Goal: Navigation & Orientation: Understand site structure

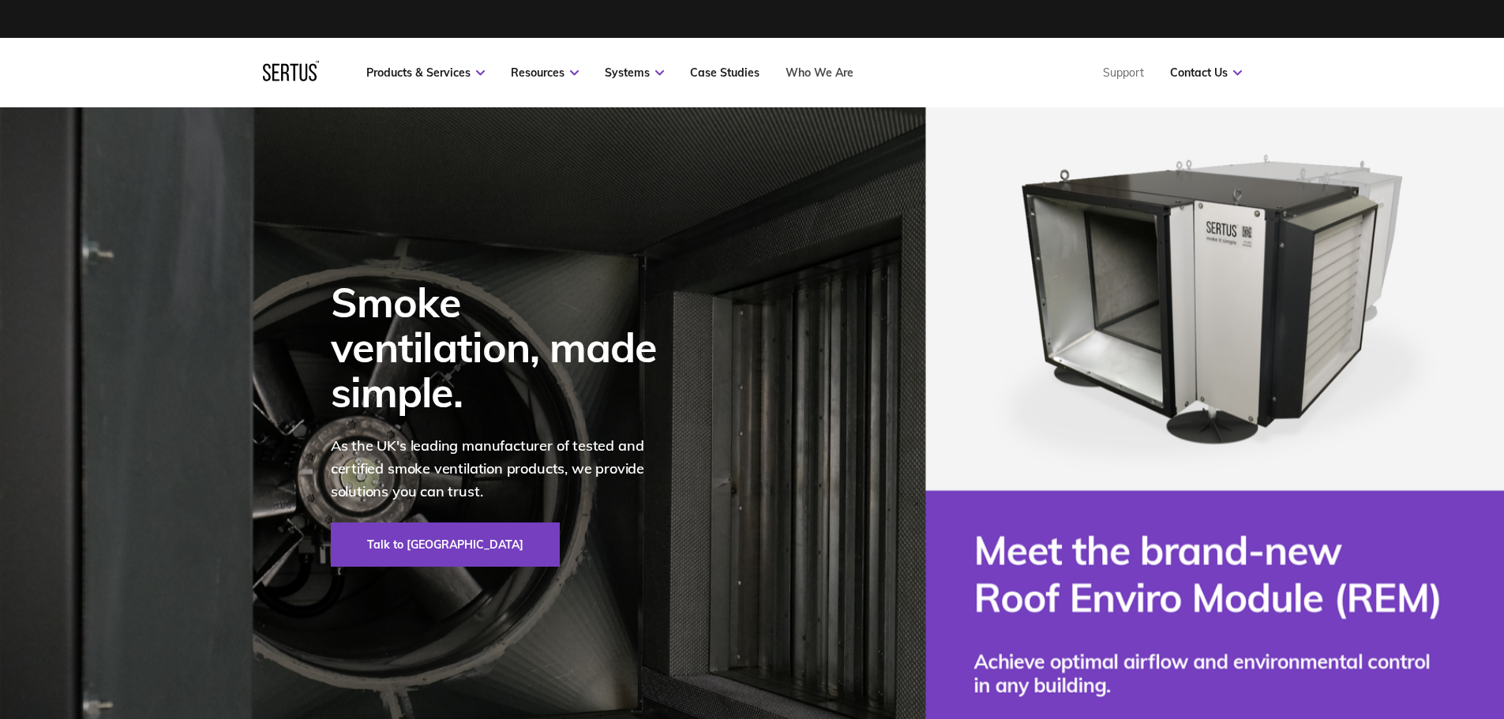
click at [808, 66] on link "Who We Are" at bounding box center [820, 73] width 68 height 14
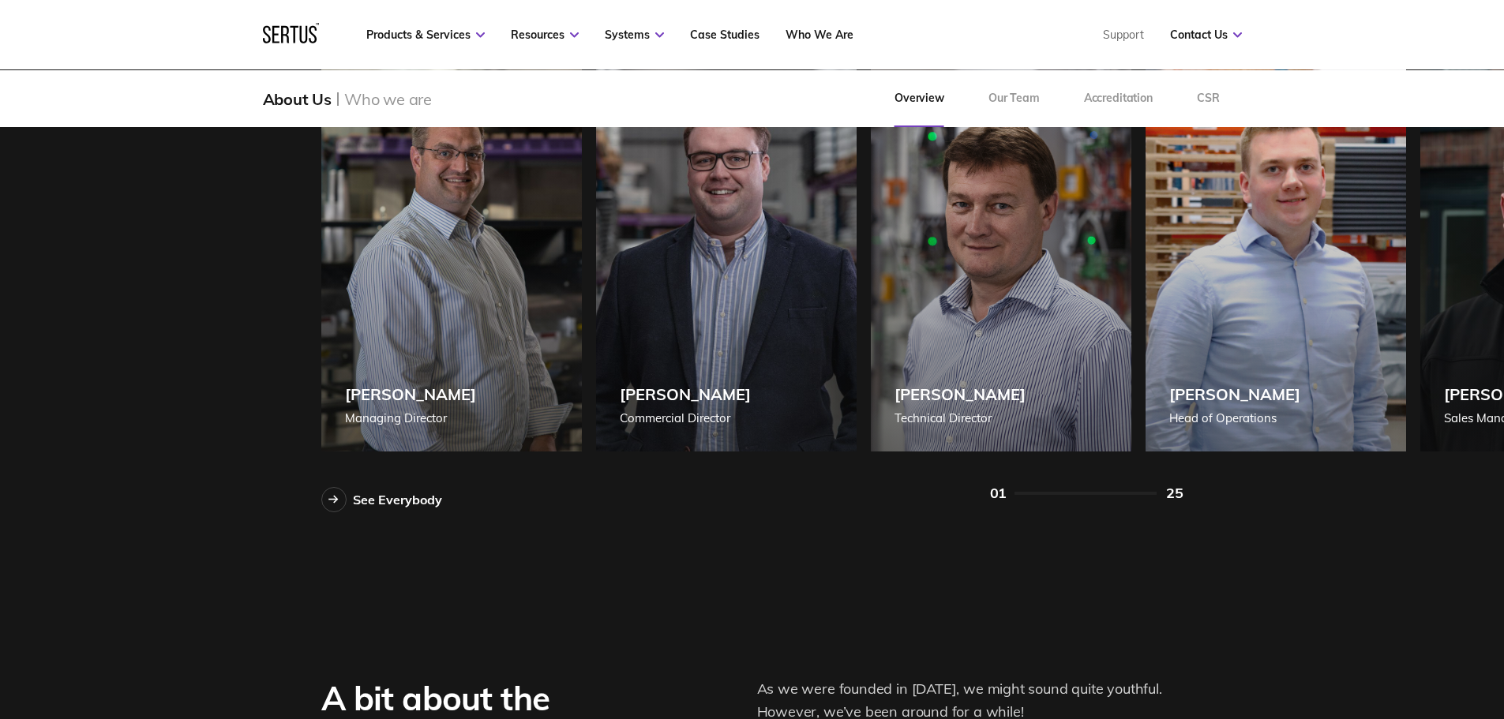
scroll to position [1500, 0]
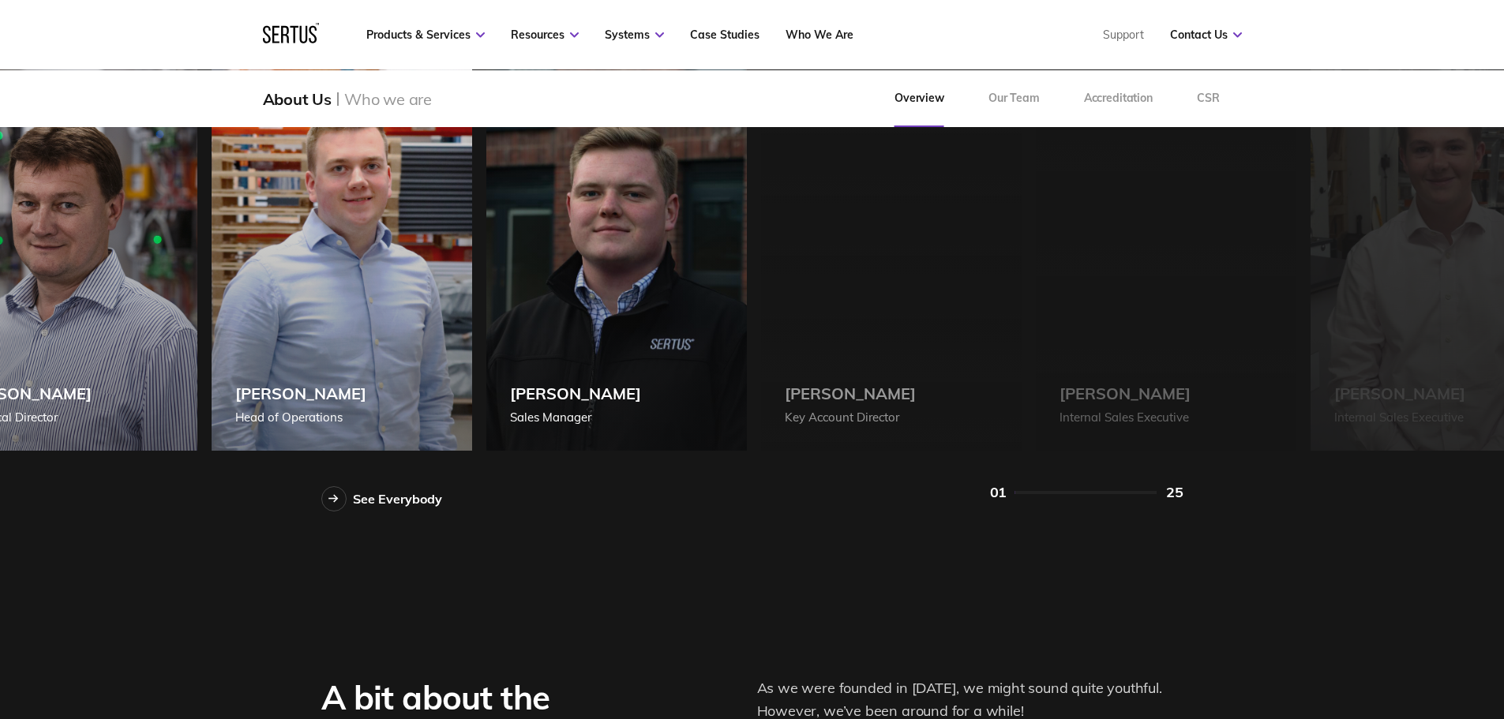
click at [377, 464] on div "Our fantastic team. See Everybody [PERSON_NAME] Managing Director [PERSON_NAME]…" at bounding box center [752, 243] width 925 height 538
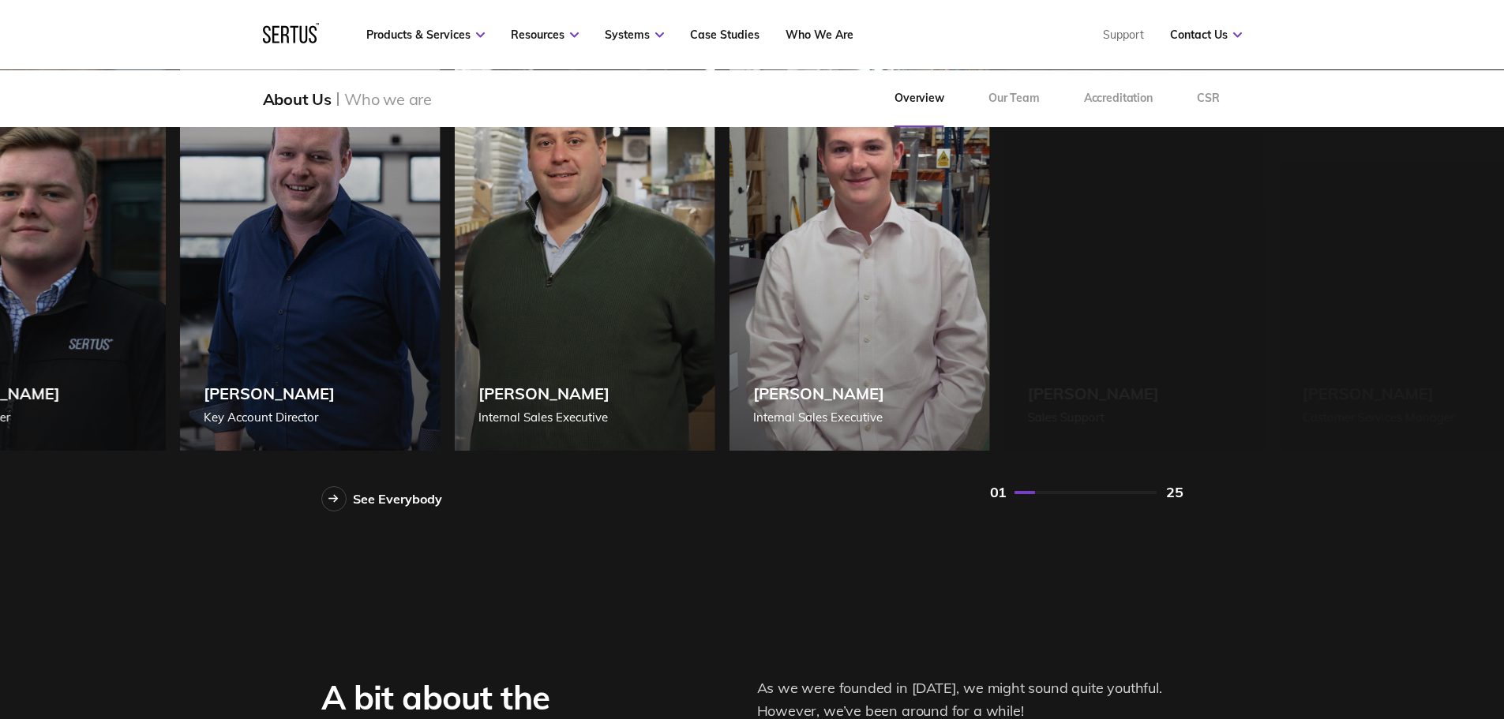
click at [553, 361] on div "[PERSON_NAME] Internal Sales Executive" at bounding box center [584, 259] width 261 height 383
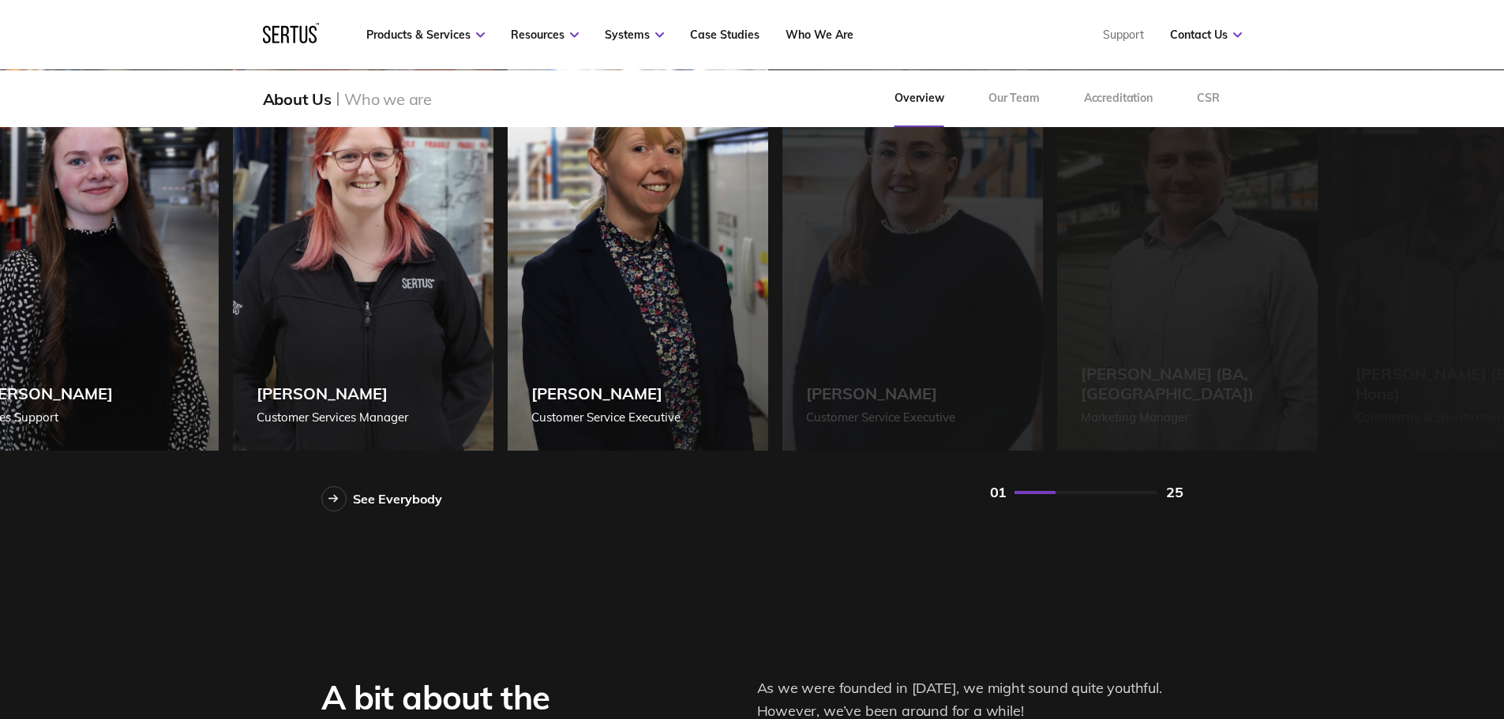
click at [437, 332] on div "[PERSON_NAME] Customer Services Manager" at bounding box center [363, 259] width 261 height 383
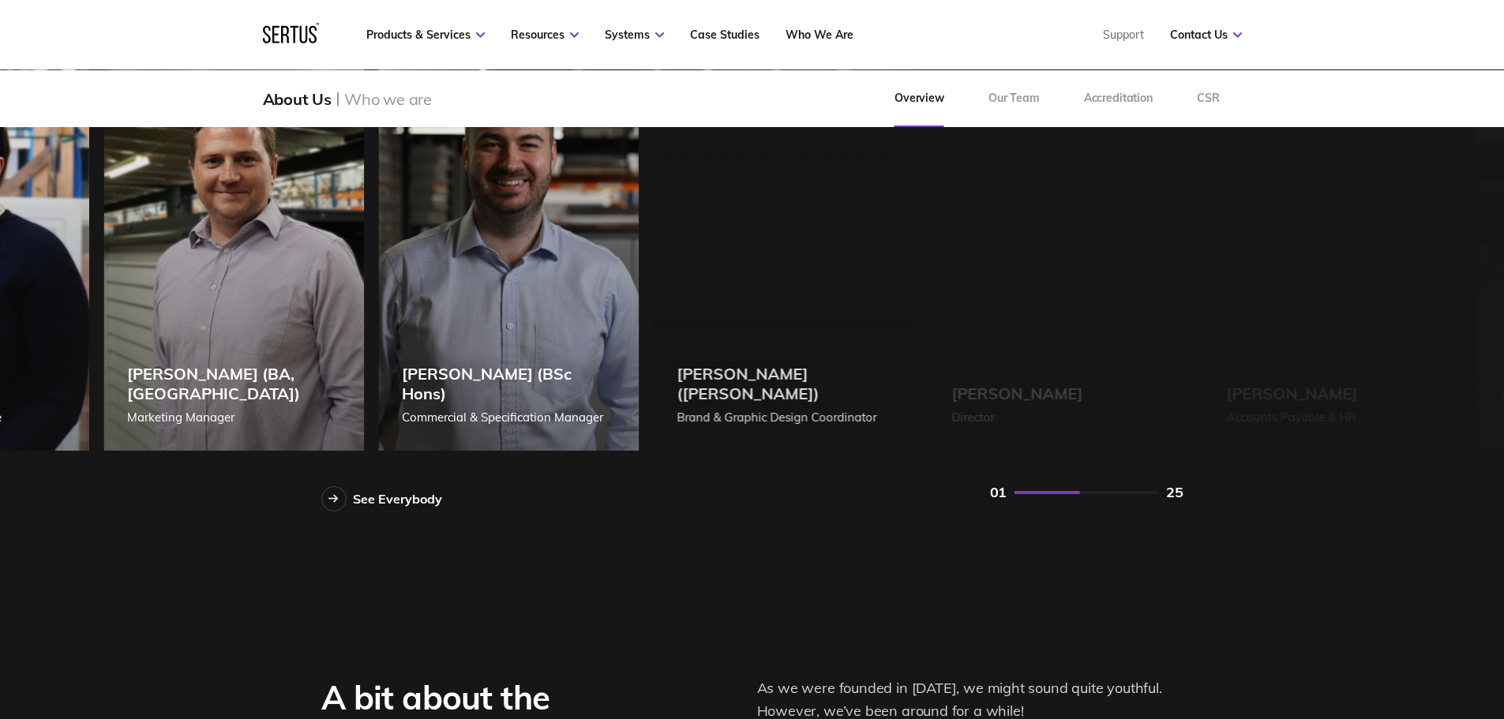
click at [657, 342] on div "[PERSON_NAME] ([PERSON_NAME]) Brand & Graphic Design Coordinator" at bounding box center [783, 259] width 261 height 383
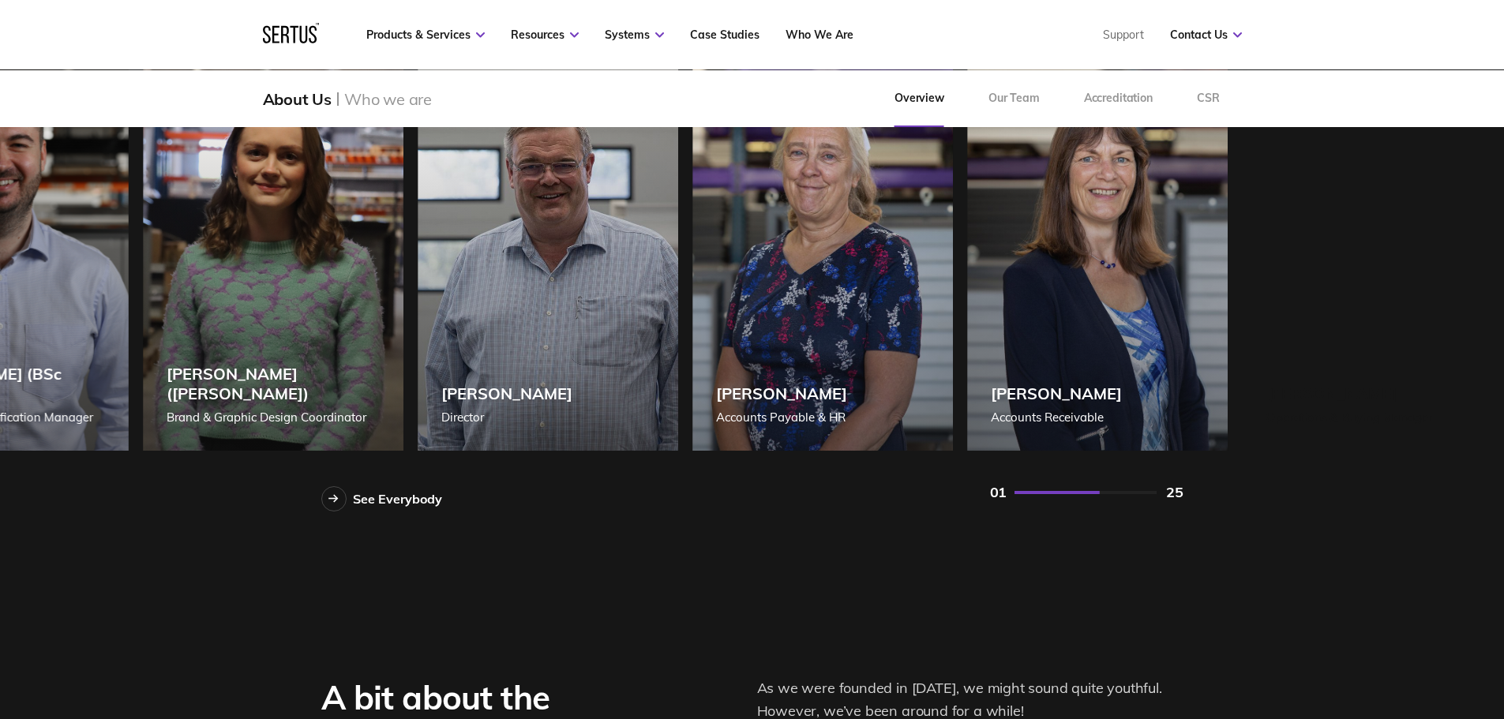
click at [692, 337] on div "[PERSON_NAME] Accounts Payable & HR" at bounding box center [822, 259] width 261 height 383
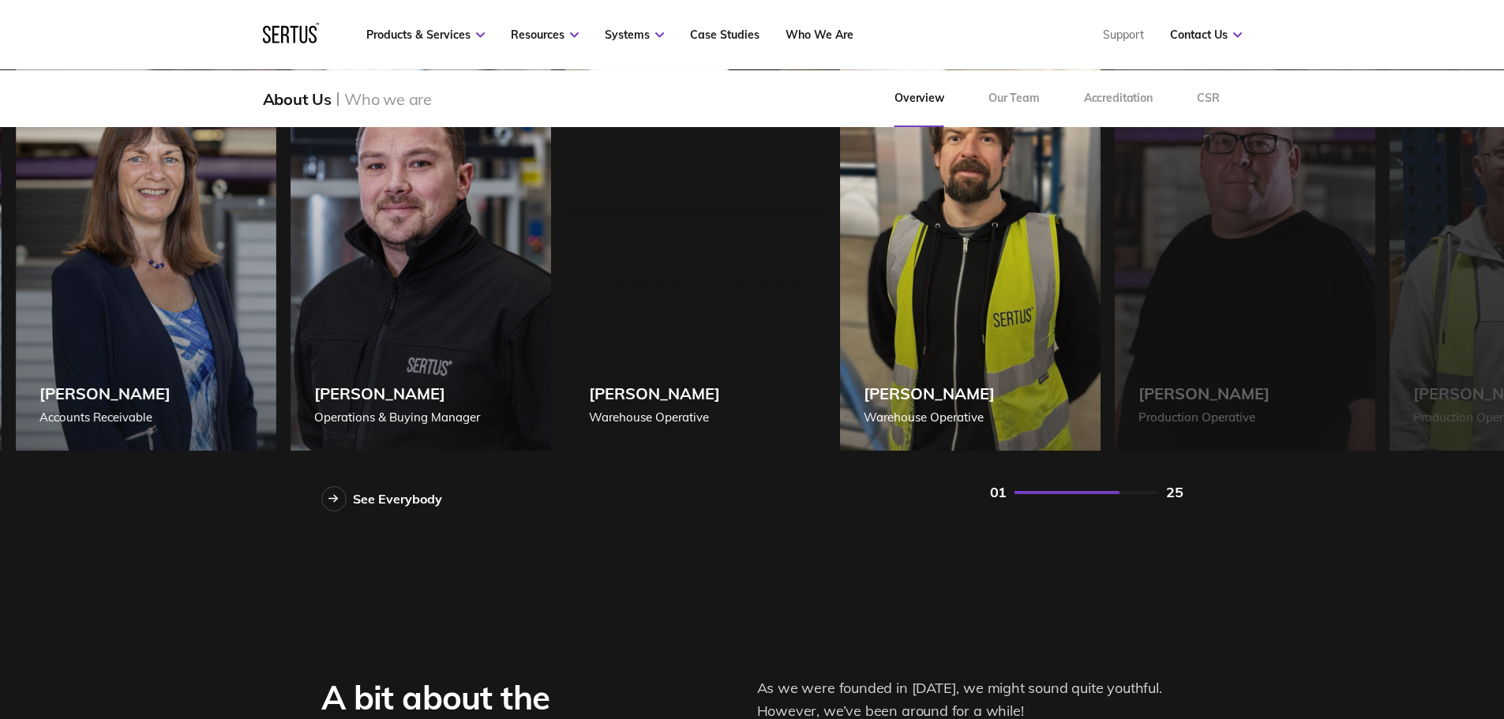
click at [621, 322] on div "[PERSON_NAME] Warehouse Operative" at bounding box center [695, 259] width 261 height 383
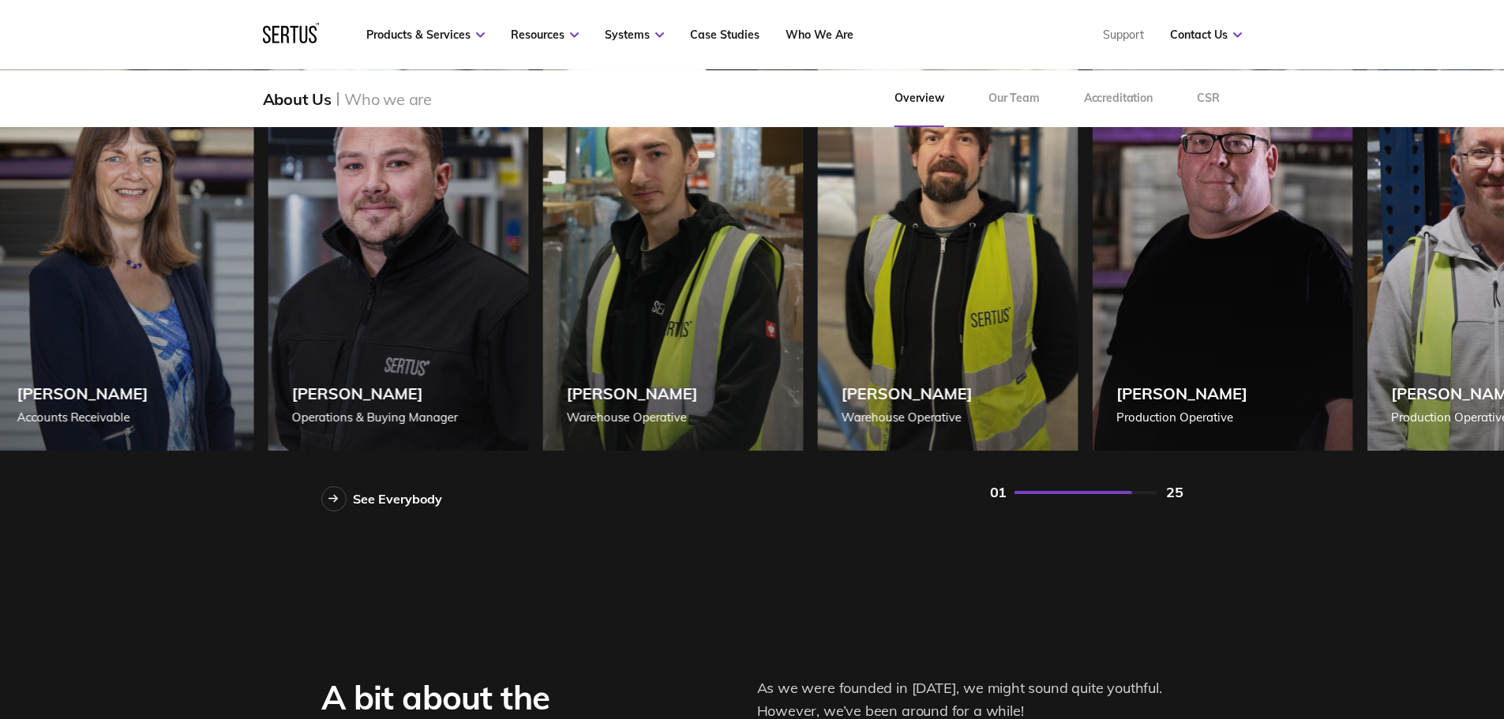
click at [1092, 283] on div "[PERSON_NAME] Production Operative" at bounding box center [1222, 259] width 261 height 383
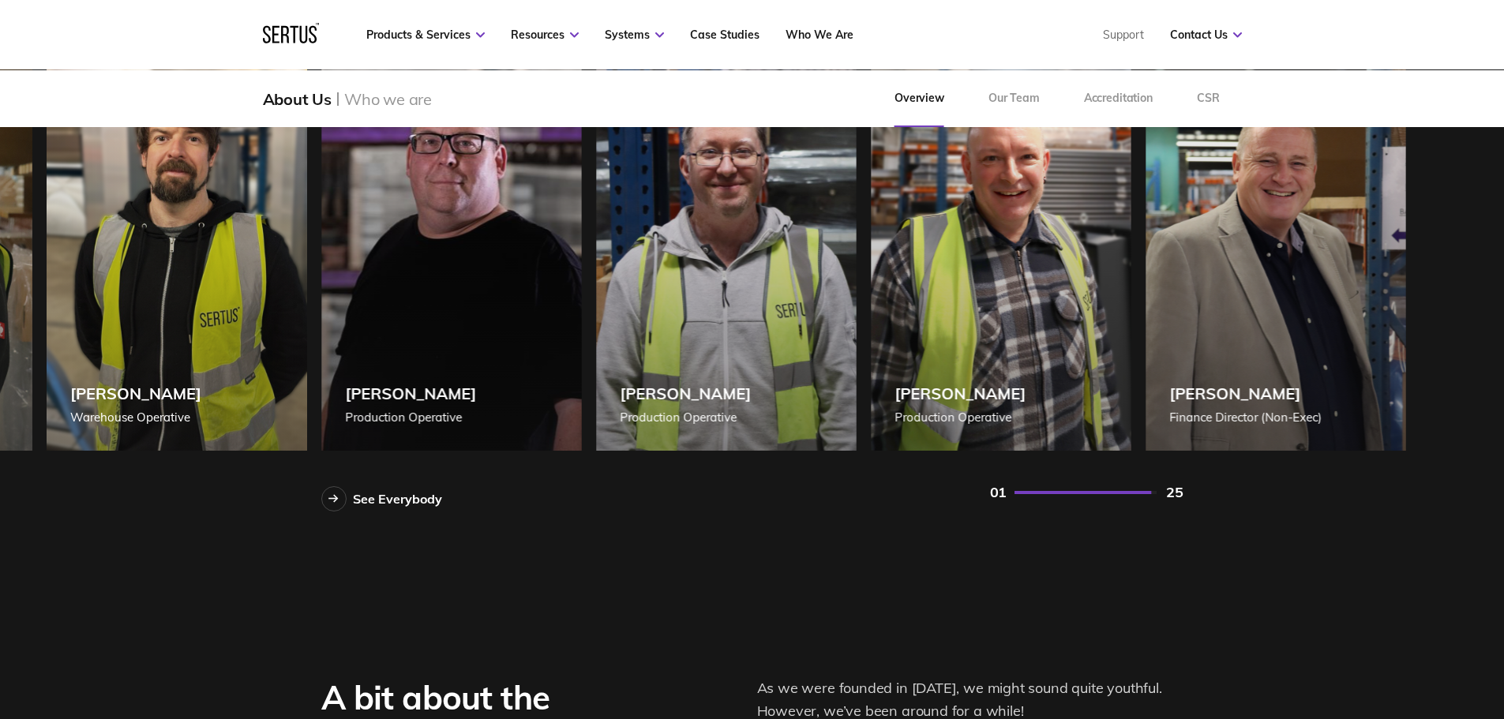
drag, startPoint x: 377, startPoint y: 257, endPoint x: 320, endPoint y: 268, distance: 58.5
click at [301, 270] on div "Our fantastic team. See Everybody [PERSON_NAME] Managing Director [PERSON_NAME]…" at bounding box center [752, 243] width 925 height 538
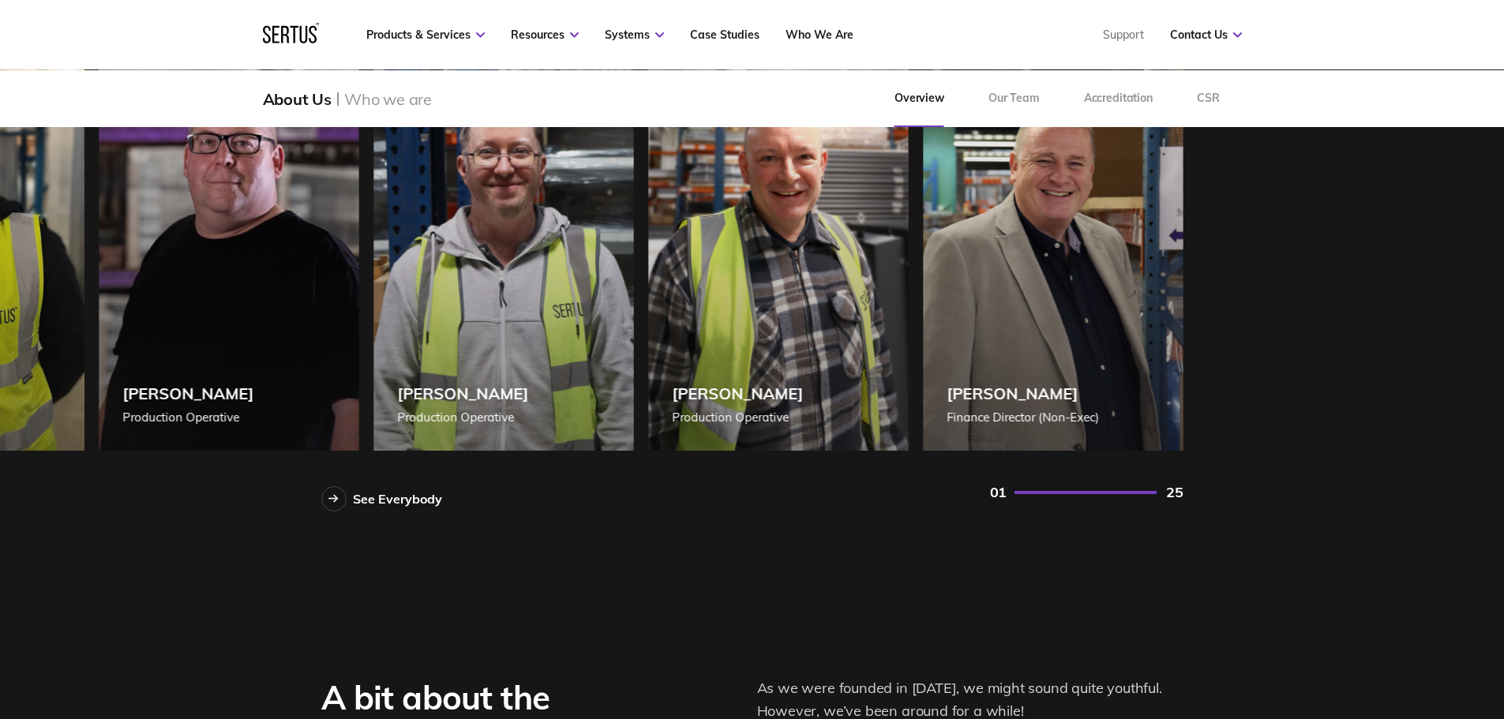
click at [756, 537] on div "Our fantastic team. See Everybody [PERSON_NAME] Managing Director [PERSON_NAME]…" at bounding box center [752, 234] width 1504 height 666
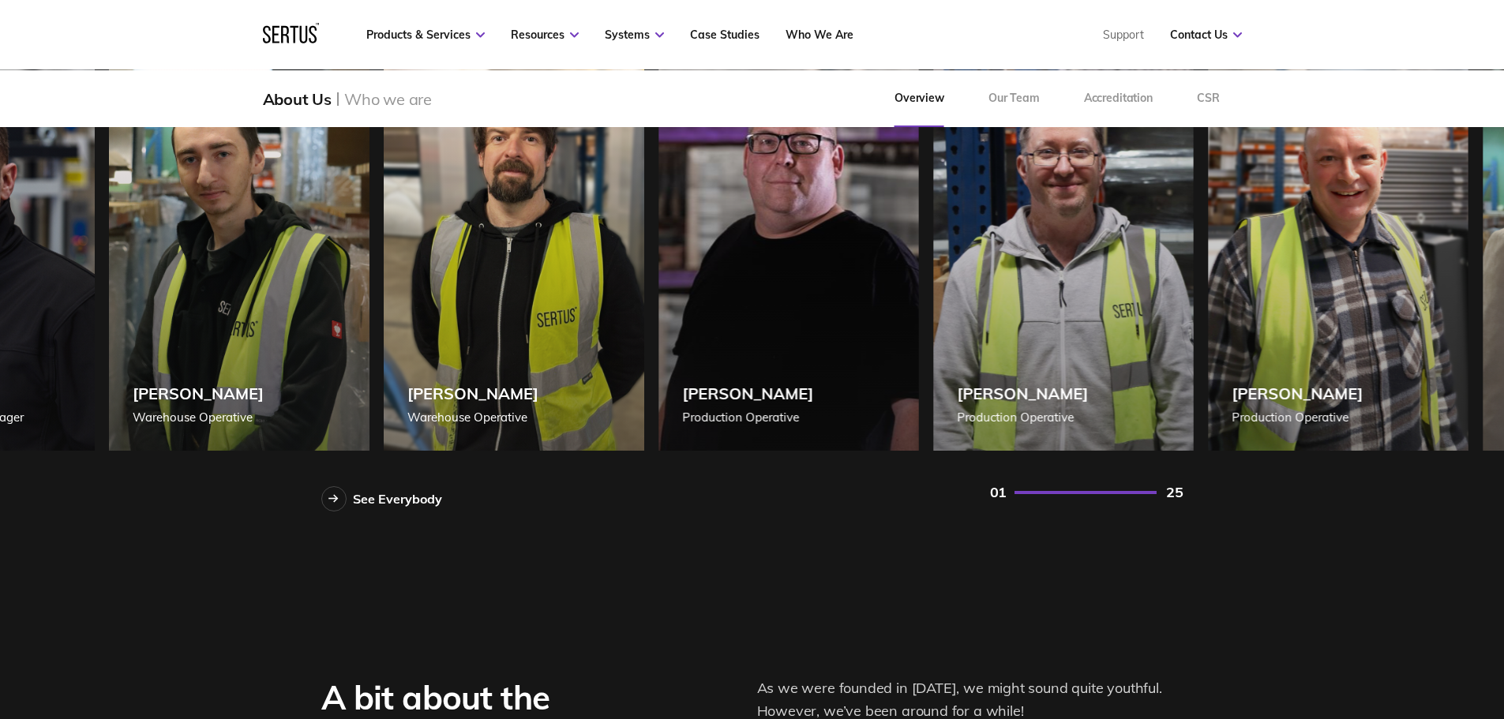
click at [1130, 283] on div "[PERSON_NAME] Production Operative" at bounding box center [1063, 259] width 261 height 383
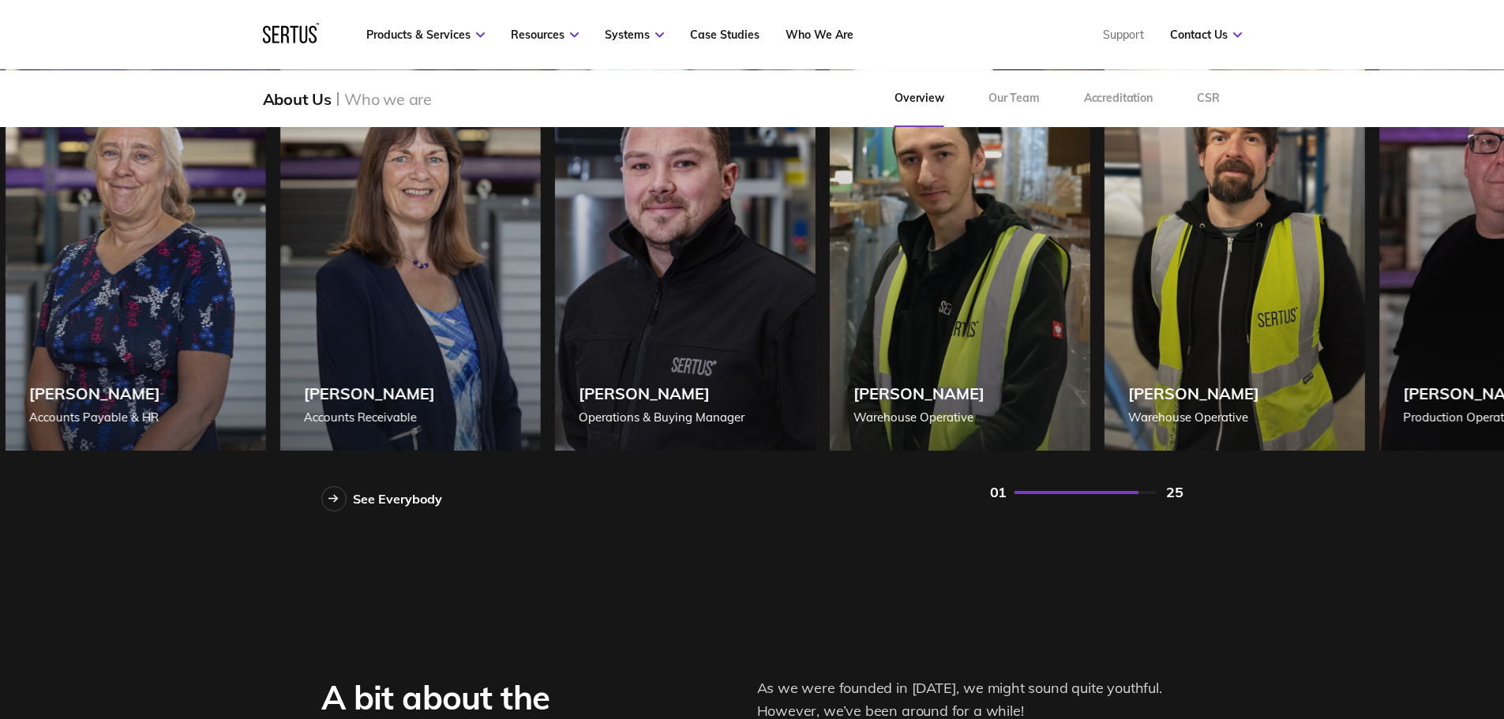
click at [1070, 298] on div "[PERSON_NAME] Warehouse Operative" at bounding box center [959, 259] width 261 height 383
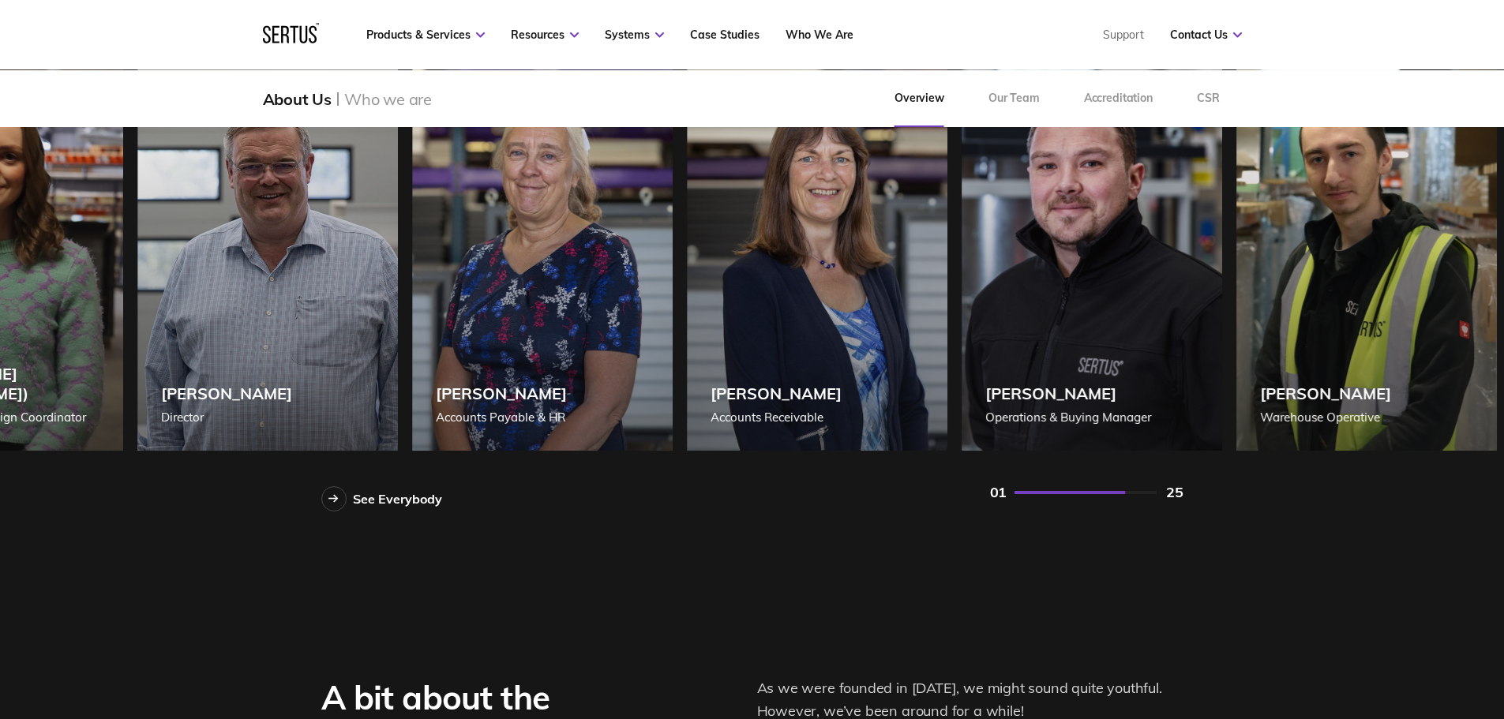
click at [754, 363] on div "[PERSON_NAME] Accounts Receivable" at bounding box center [817, 259] width 261 height 383
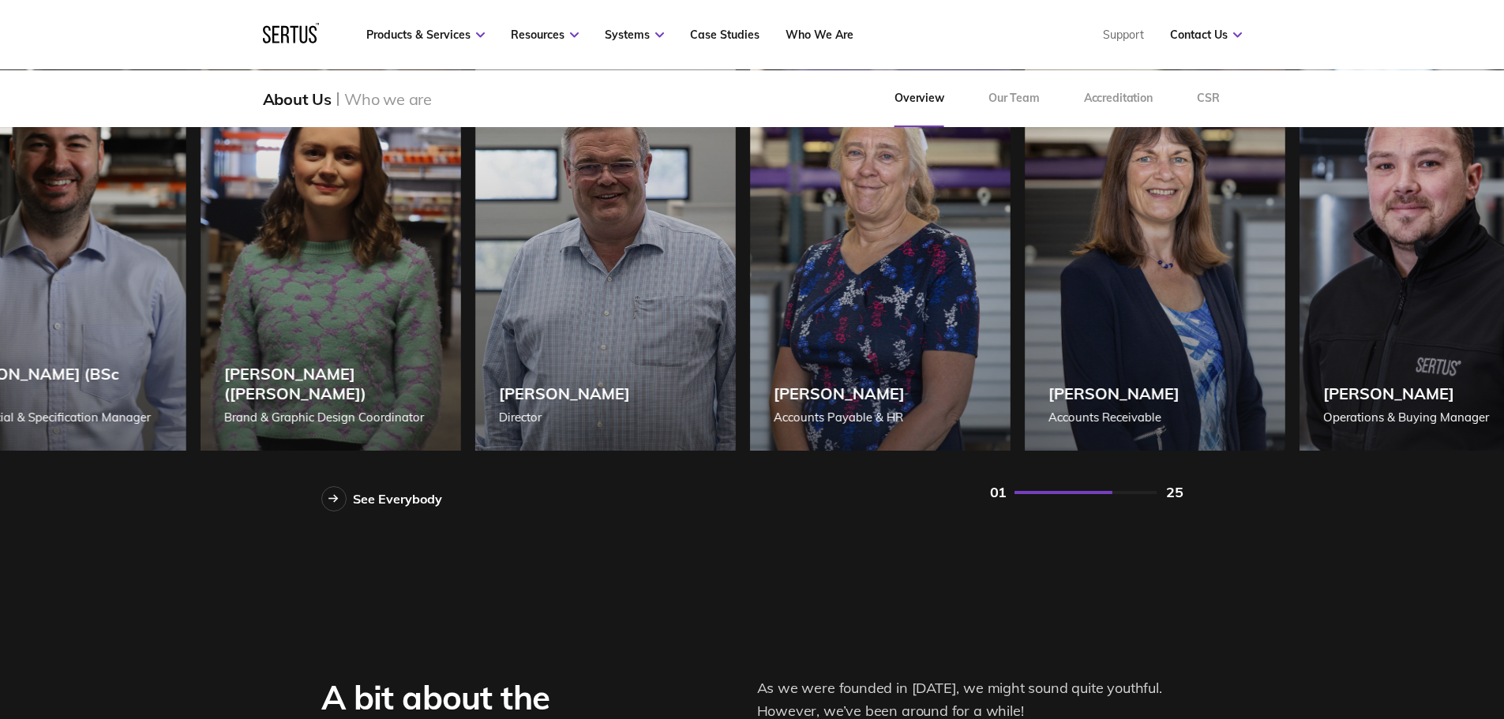
click at [735, 369] on div "[PERSON_NAME] Director" at bounding box center [604, 259] width 261 height 383
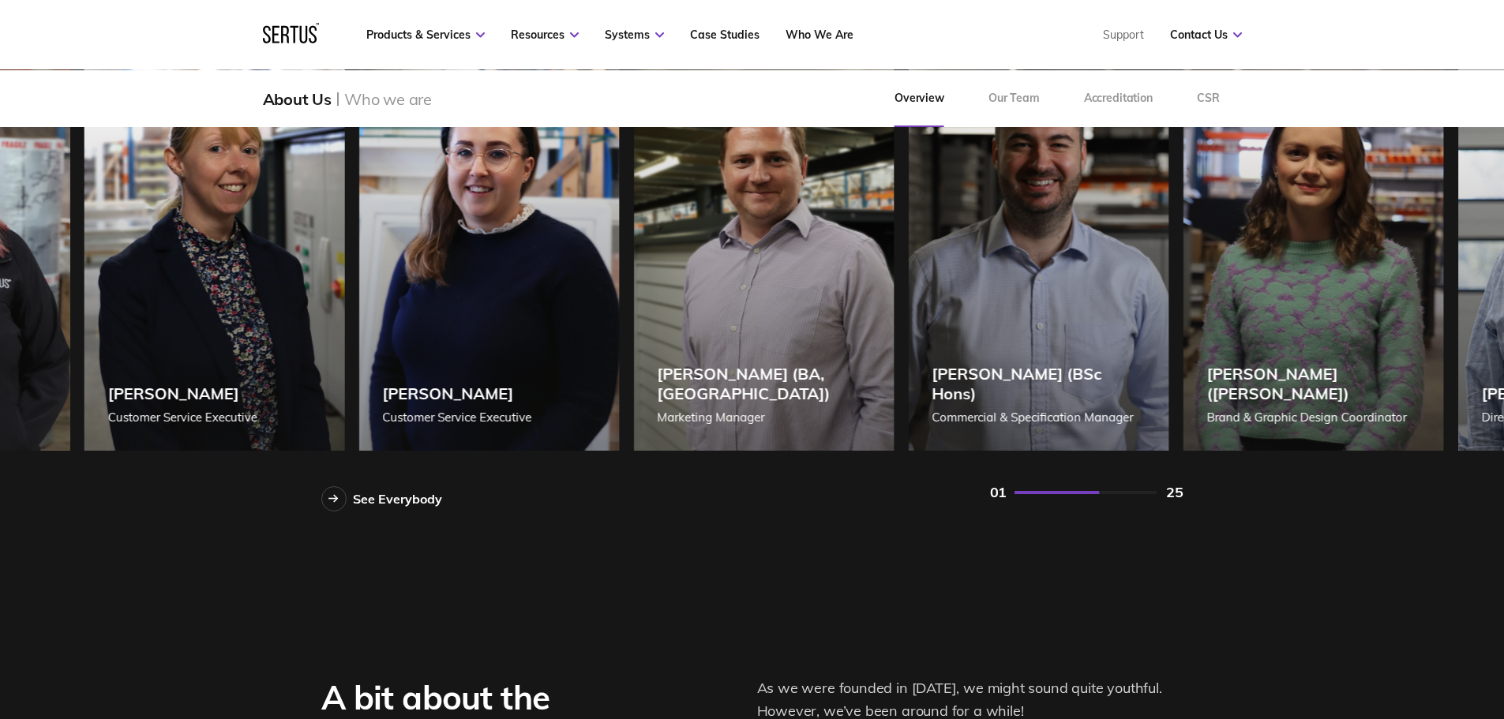
click at [914, 379] on div "[PERSON_NAME] (BSc Hons) Commercial & Specification Manager" at bounding box center [1038, 259] width 261 height 383
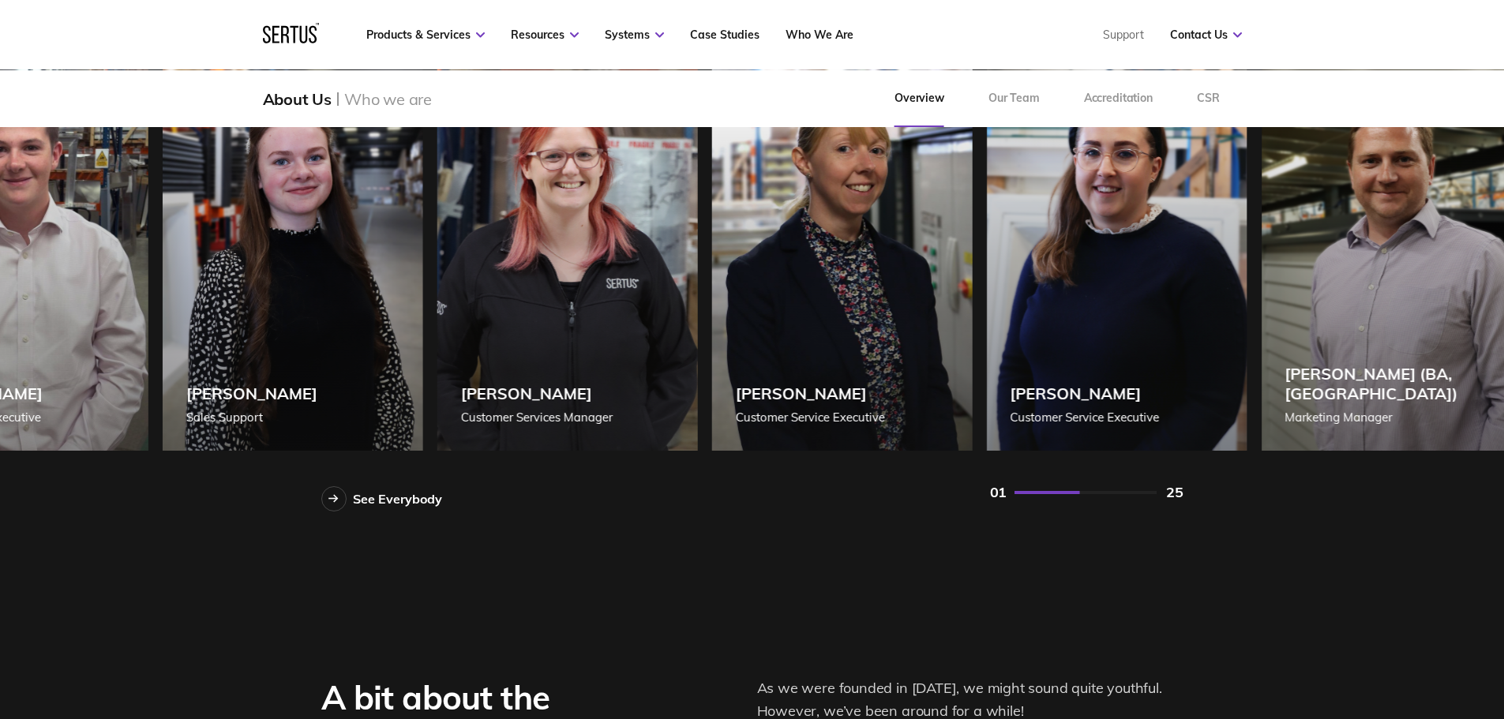
click at [710, 406] on div "[PERSON_NAME] Managing Director [PERSON_NAME] Managing Director [PERSON_NAME], …" at bounding box center [752, 259] width 862 height 383
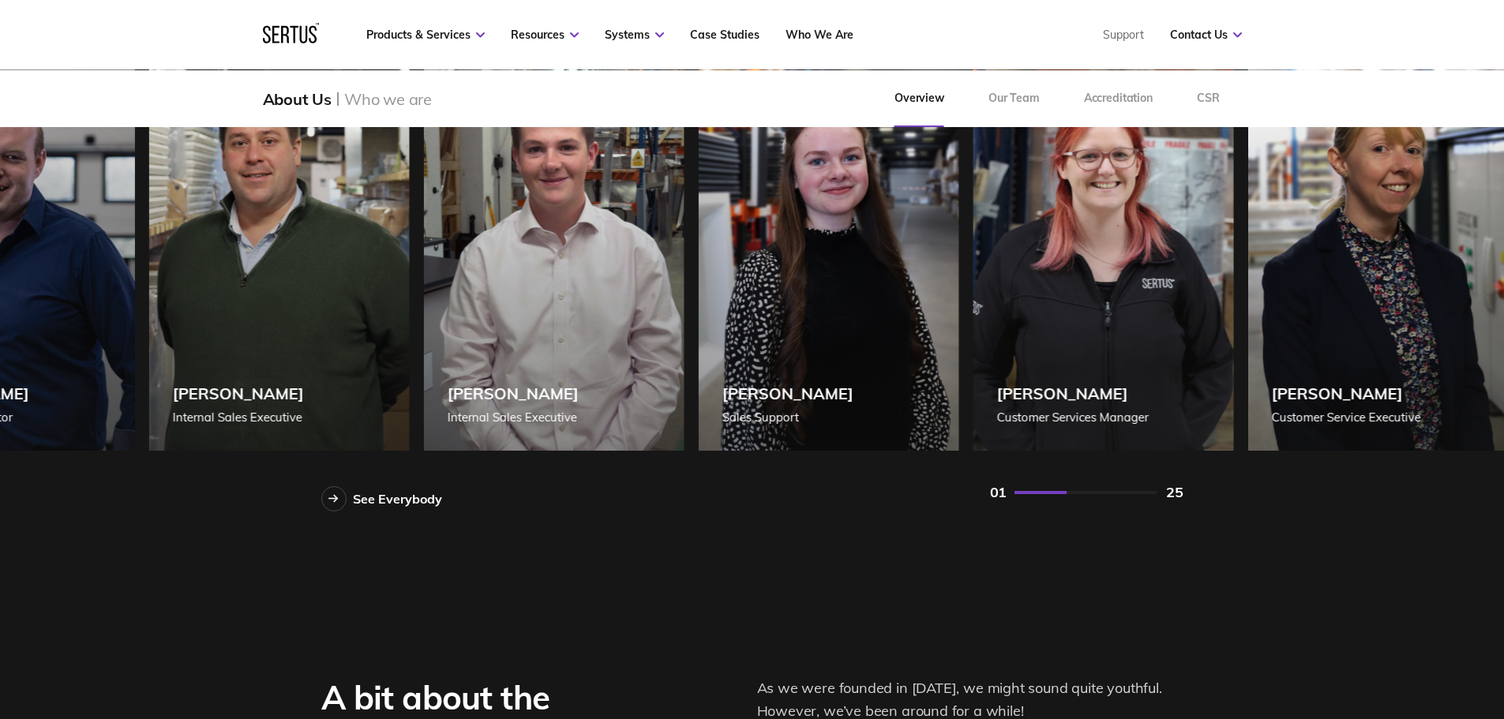
click at [838, 336] on div "[PERSON_NAME] Sales Support" at bounding box center [828, 259] width 261 height 383
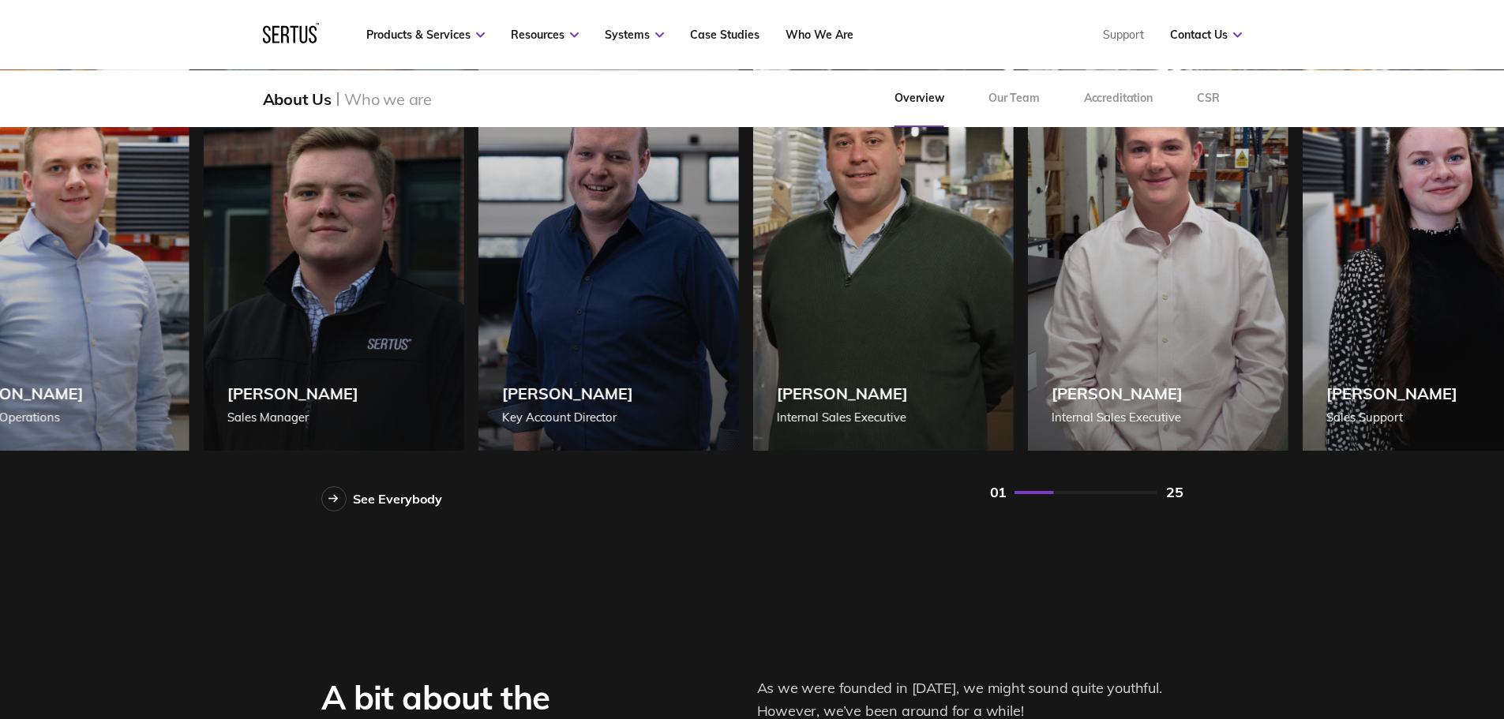
click at [976, 338] on div "[PERSON_NAME] Internal Sales Executive" at bounding box center [882, 259] width 261 height 383
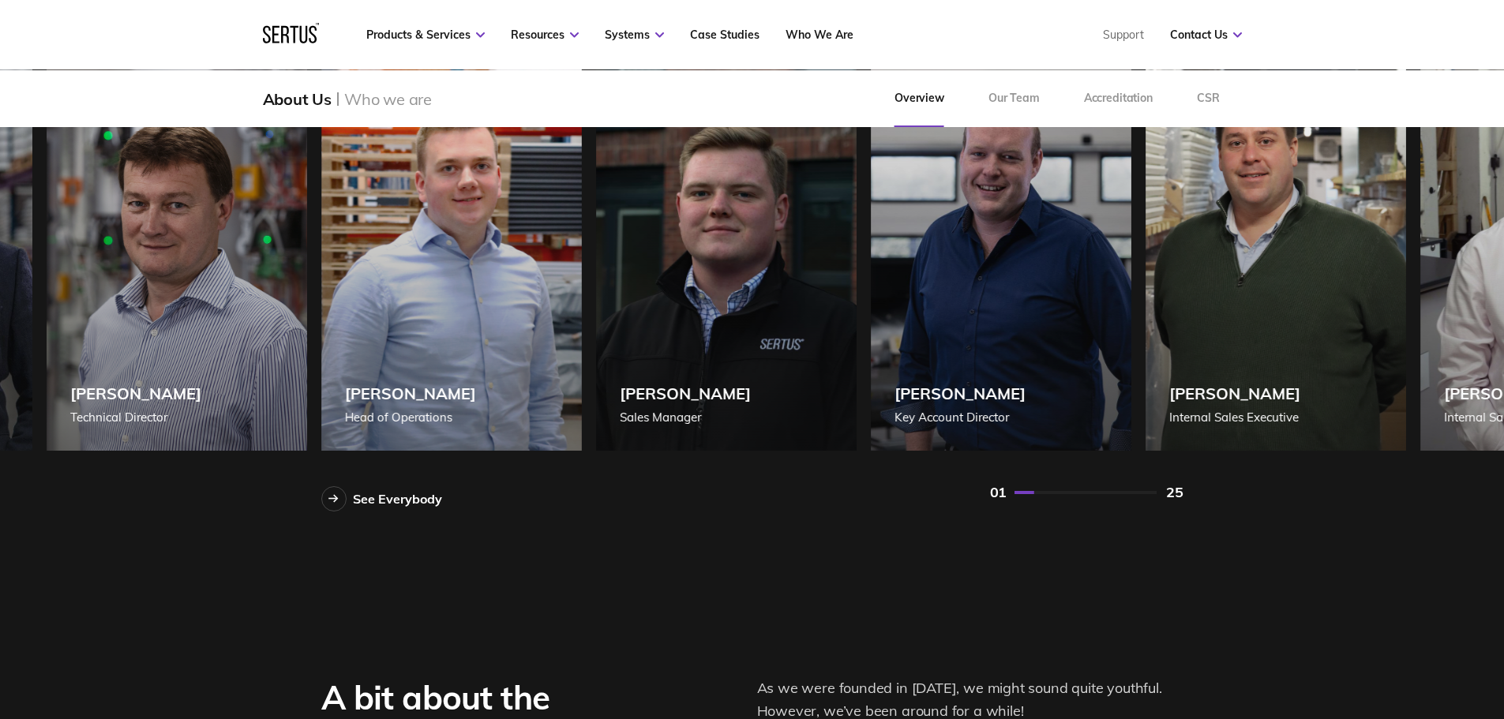
click at [582, 355] on div "[PERSON_NAME] [PERSON_NAME] of Operations" at bounding box center [451, 259] width 261 height 383
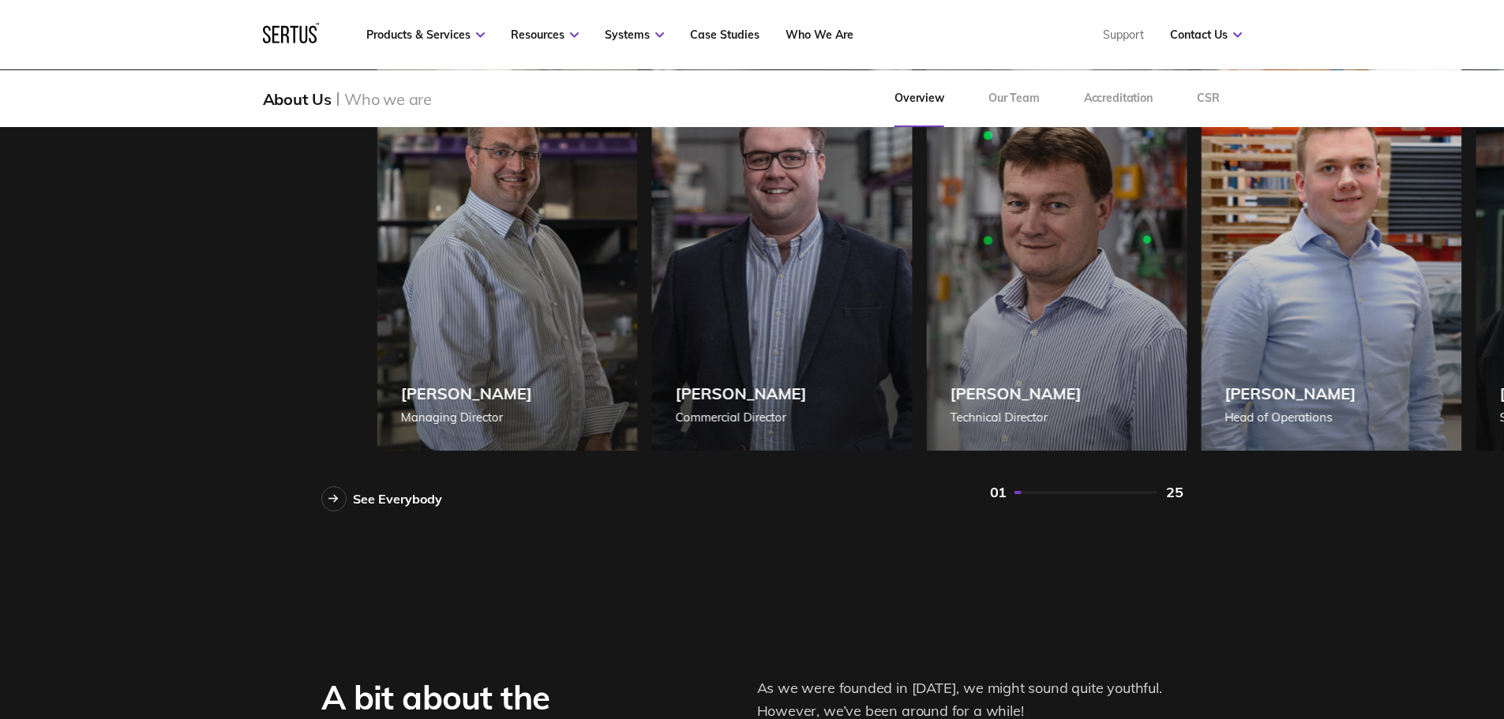
click at [775, 373] on div "[PERSON_NAME] Commercial Director" at bounding box center [781, 259] width 261 height 383
